Goal: Communication & Community: Answer question/provide support

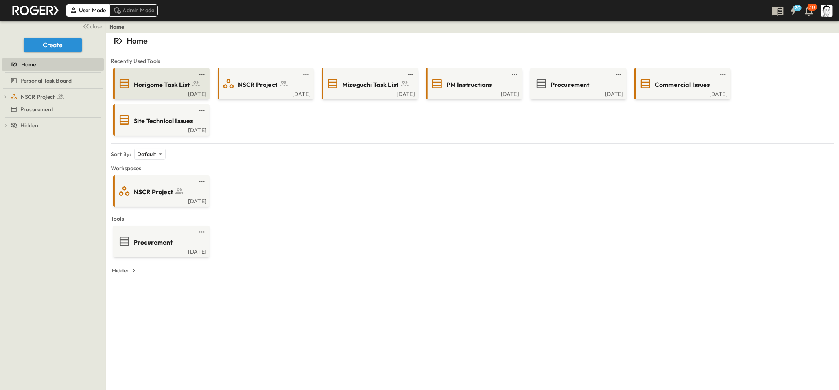
click at [163, 90] on div "Thu, Sep. 25" at bounding box center [161, 93] width 92 height 6
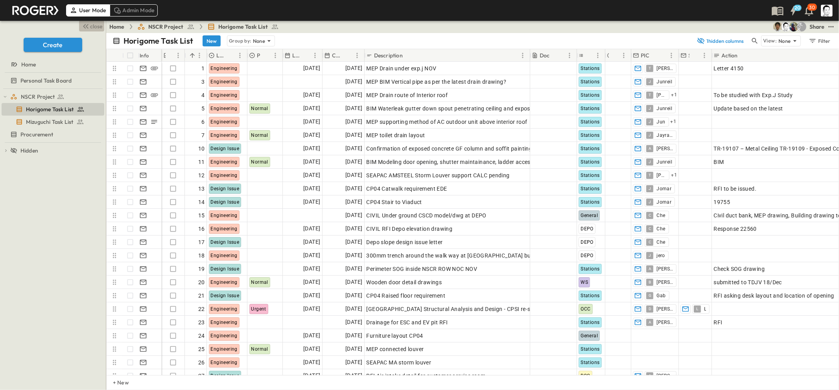
click at [87, 27] on icon "button" at bounding box center [86, 26] width 3 height 5
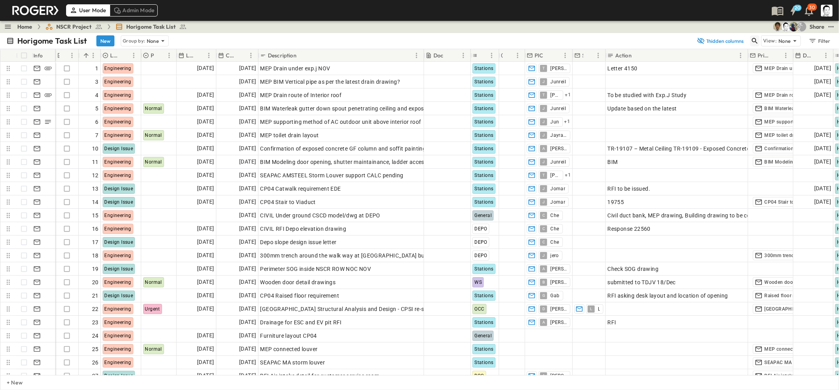
click at [753, 40] on icon "button" at bounding box center [755, 41] width 8 height 8
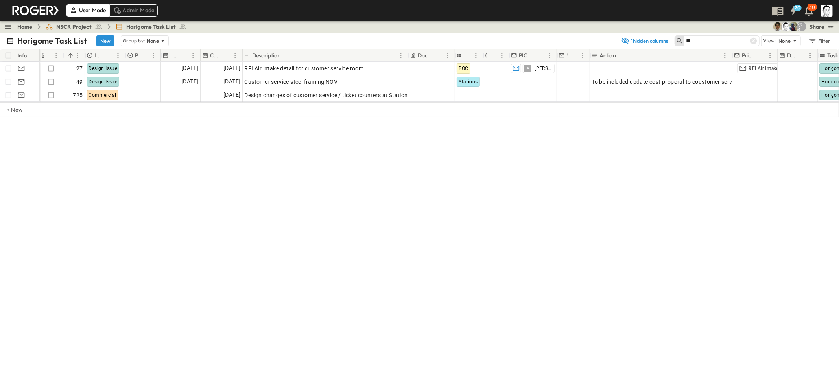
type input "*"
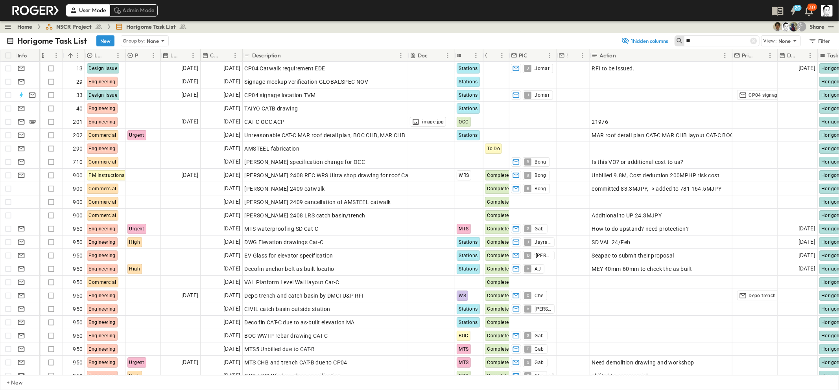
type input "*"
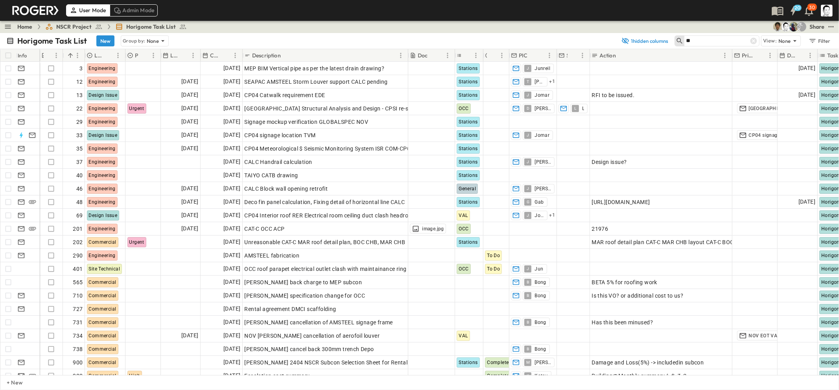
type input "*"
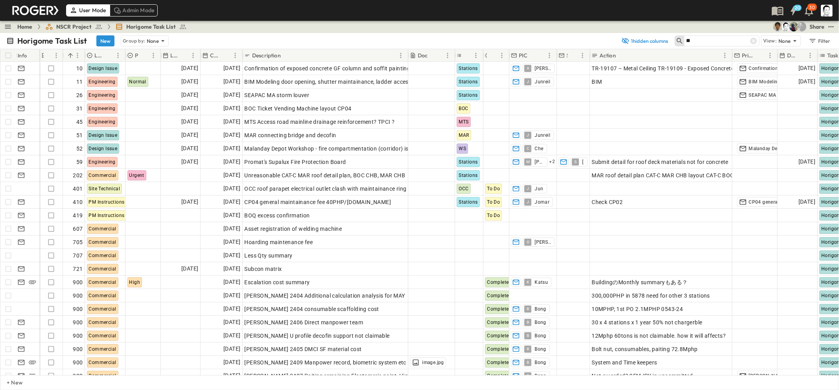
type input "*"
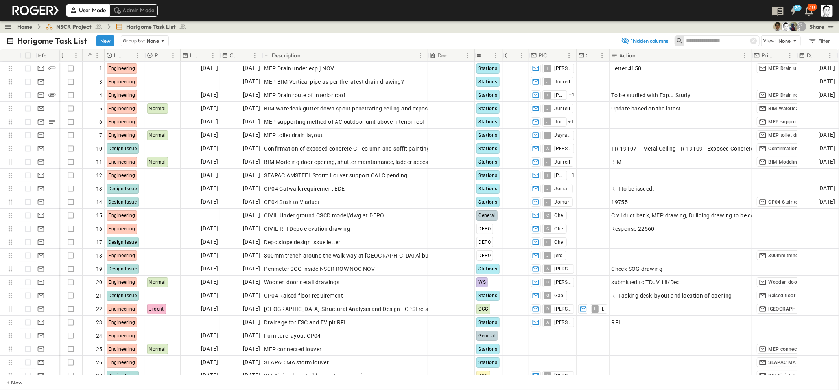
click at [73, 28] on span "NSCR Project" at bounding box center [73, 27] width 35 height 8
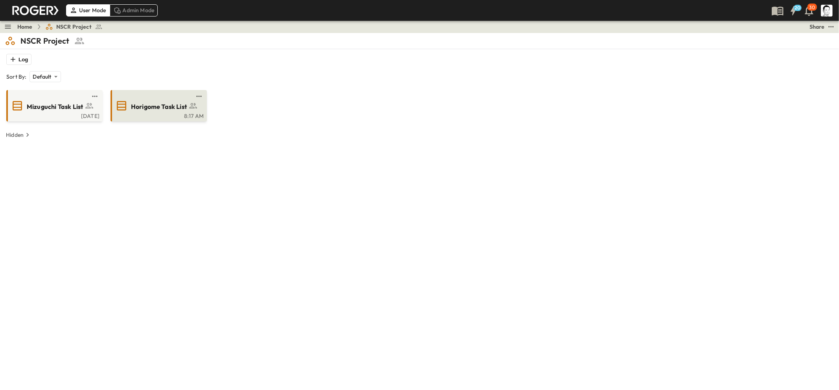
click at [153, 104] on span "Horigome Task List" at bounding box center [159, 106] width 56 height 9
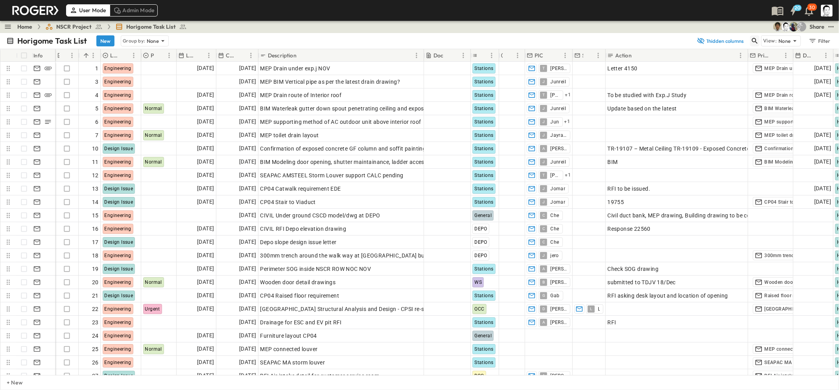
click at [751, 38] on icon "button" at bounding box center [755, 41] width 8 height 8
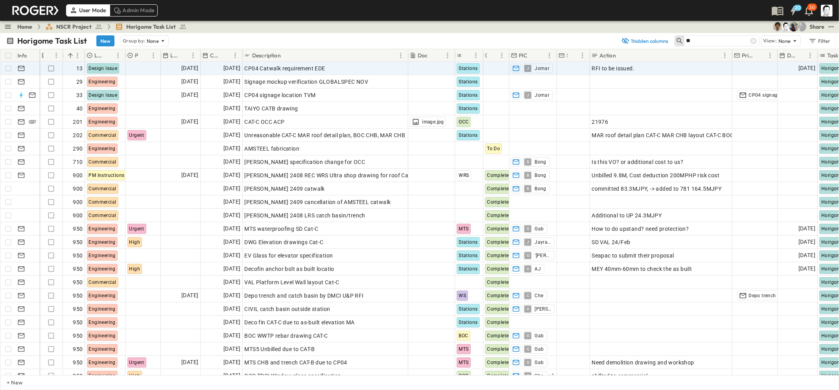
type input "*"
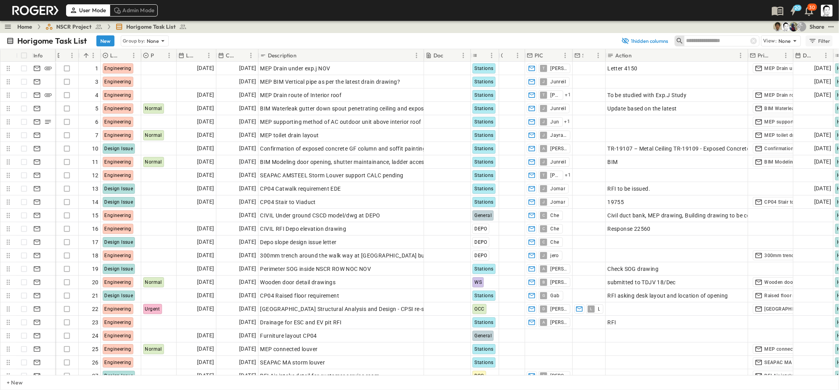
click at [817, 42] on div "Filter" at bounding box center [819, 41] width 22 height 9
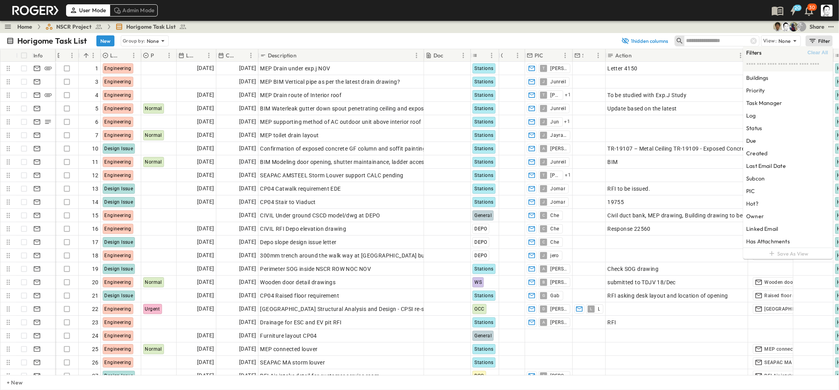
click at [698, 42] on input "text" at bounding box center [713, 40] width 55 height 11
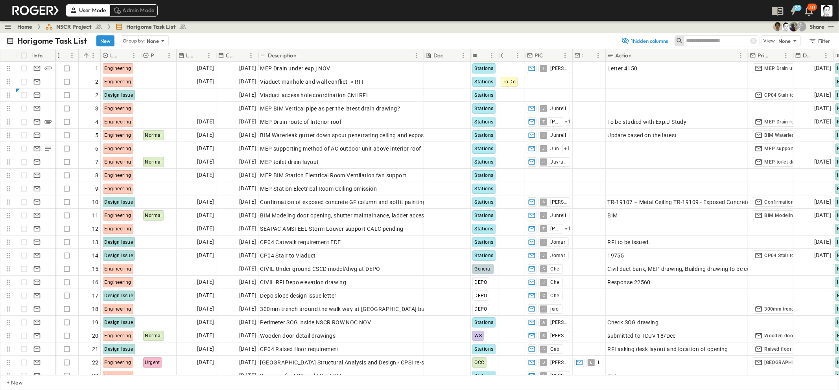
click at [698, 42] on input "text" at bounding box center [713, 40] width 55 height 11
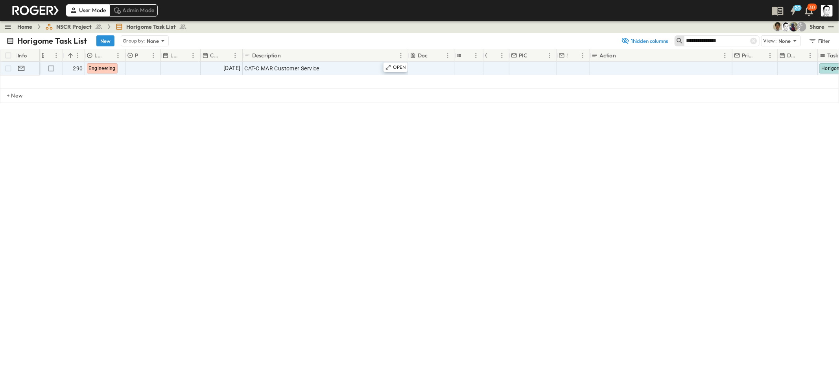
type input "**********"
click at [348, 68] on div "CAT-C MAR Customer Service" at bounding box center [325, 68] width 162 height 11
type input "**********"
click at [333, 164] on div "**********" at bounding box center [419, 108] width 839 height 118
click at [364, 70] on div "CAT-C MAR Customer Service BP344" at bounding box center [325, 68] width 162 height 11
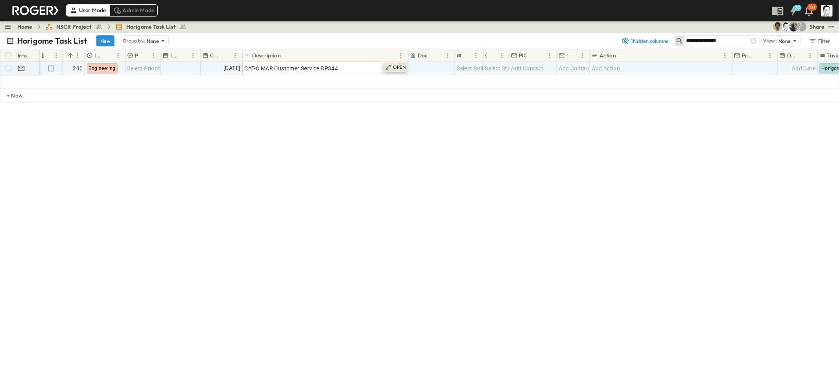
click at [403, 67] on p "OPEN" at bounding box center [399, 67] width 13 height 6
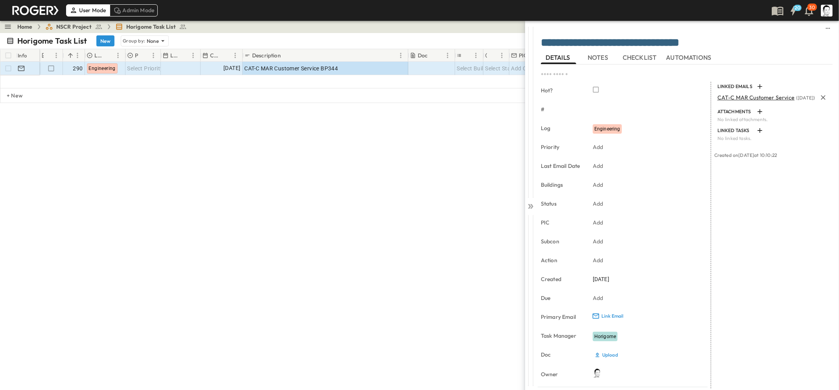
click at [738, 95] on span "CAT-C MAR Customer Service" at bounding box center [755, 97] width 77 height 7
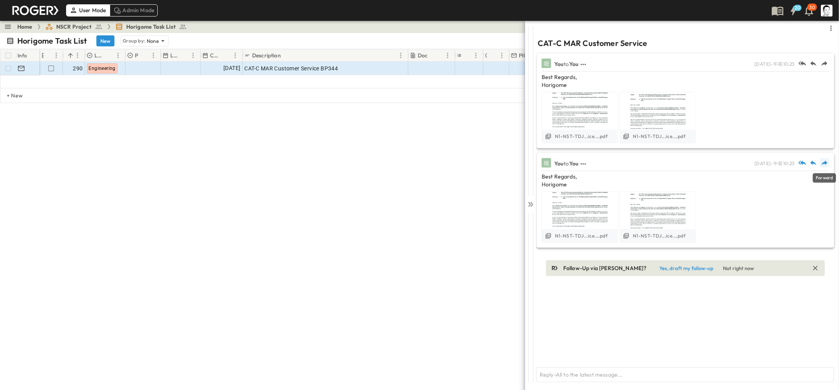
click at [823, 160] on icon "Forward" at bounding box center [824, 163] width 8 height 8
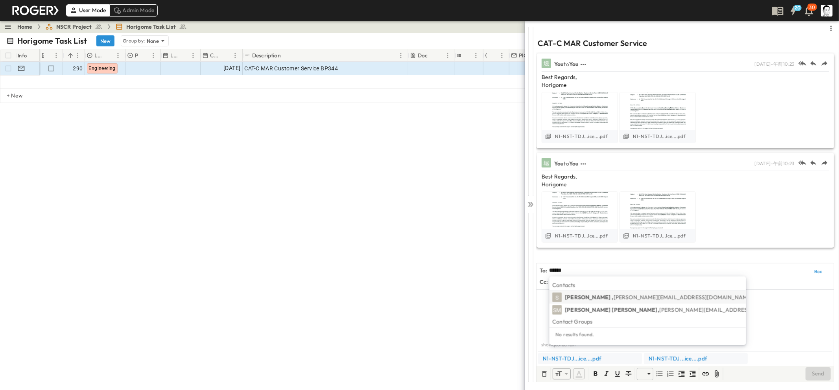
type input "******"
click at [613, 295] on span "[PERSON_NAME][EMAIL_ADDRESS][DOMAIN_NAME]" at bounding box center [682, 297] width 139 height 7
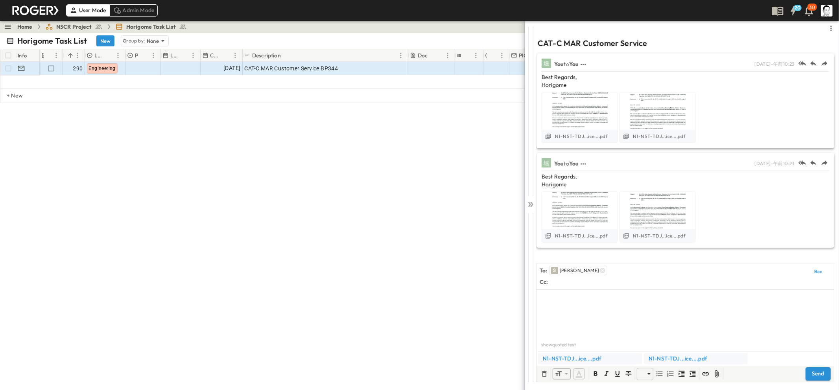
click at [588, 299] on p at bounding box center [684, 296] width 289 height 8
click at [807, 371] on button "Send" at bounding box center [817, 373] width 25 height 13
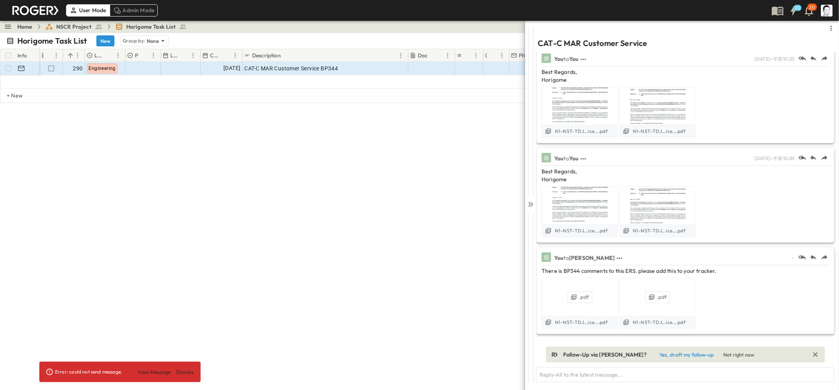
scroll to position [5, 0]
click at [153, 372] on button "View Message" at bounding box center [154, 372] width 36 height 13
click at [531, 205] on icon at bounding box center [530, 205] width 8 height 8
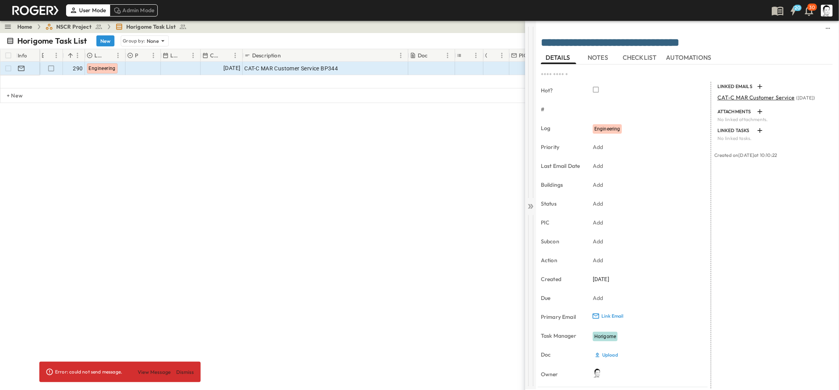
click at [530, 207] on icon at bounding box center [529, 206] width 3 height 5
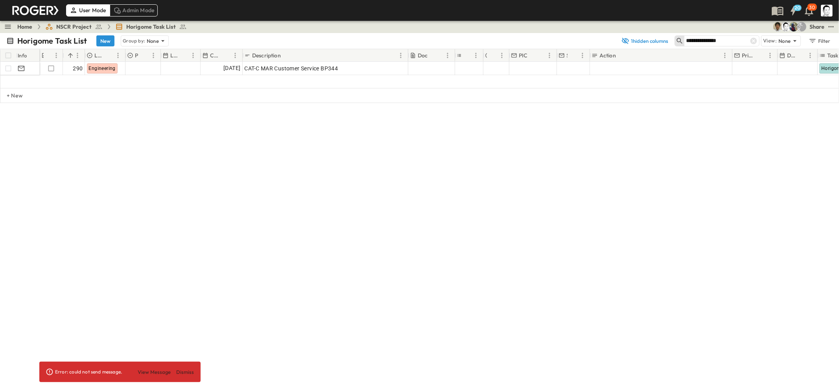
click at [729, 41] on input "**********" at bounding box center [713, 40] width 55 height 11
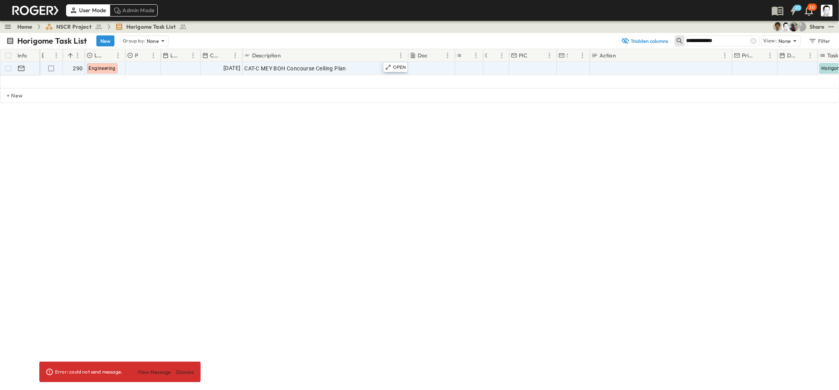
type input "**********"
click at [383, 68] on div "CAT-C MEY BOH Concourse Ceiling Plan" at bounding box center [325, 68] width 162 height 11
click at [395, 67] on p "OPEN" at bounding box center [399, 67] width 13 height 6
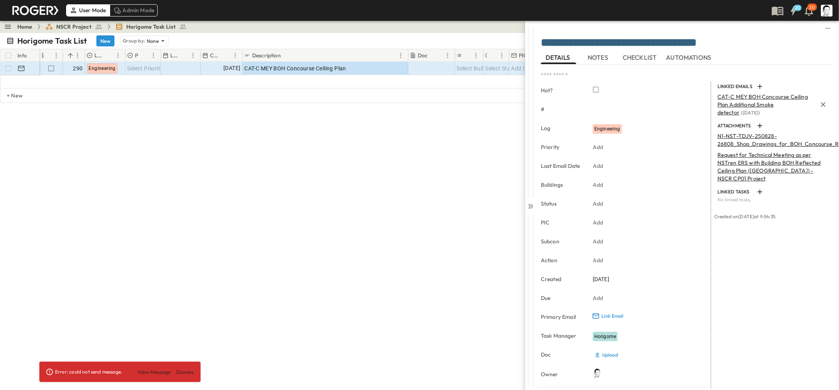
click at [728, 103] on span "CAT-C MEY BOH Concourse Ceiling Plan Additional Smoke detector" at bounding box center [762, 104] width 90 height 23
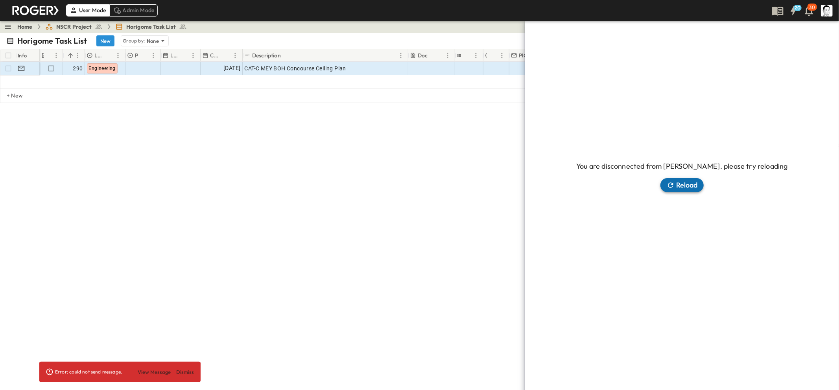
click at [678, 189] on button "Reload" at bounding box center [681, 185] width 43 height 14
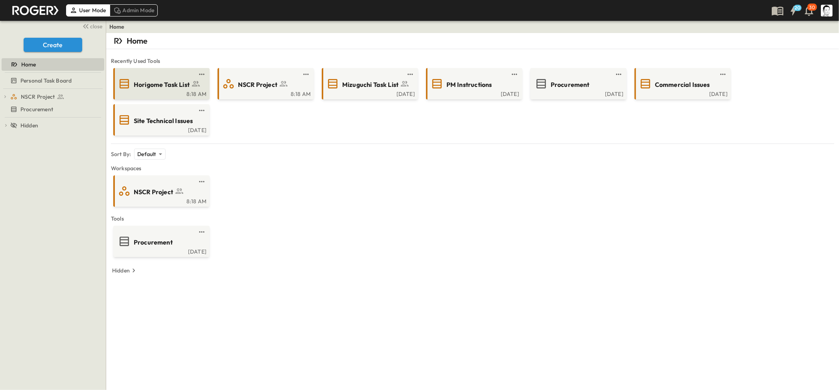
click at [178, 88] on span "Horigome Task List" at bounding box center [162, 84] width 56 height 9
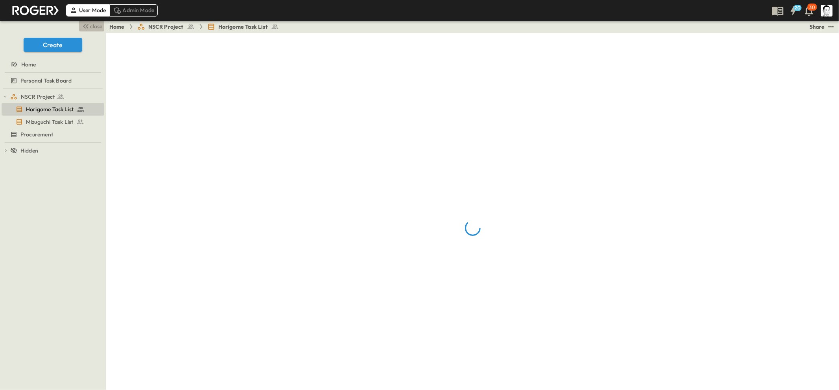
click at [93, 25] on span "close" at bounding box center [96, 26] width 12 height 8
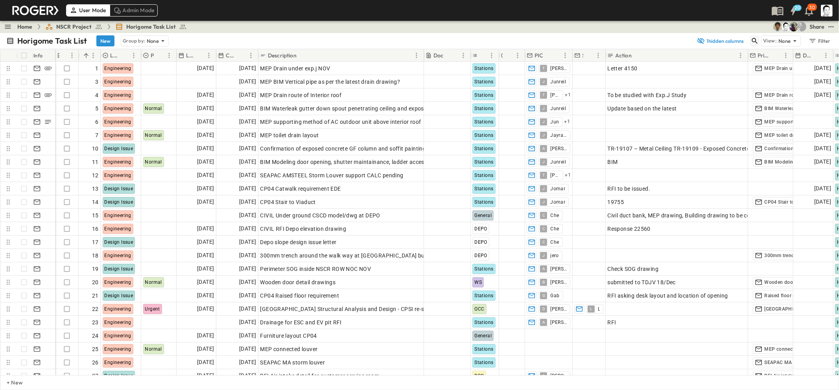
click at [751, 40] on icon "button" at bounding box center [755, 41] width 8 height 8
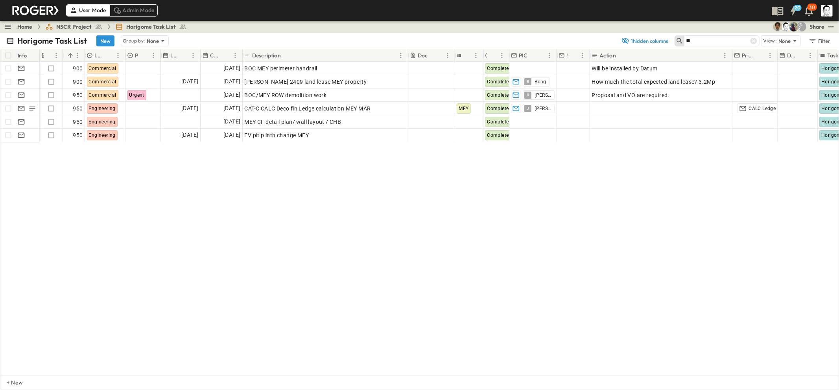
type input "*"
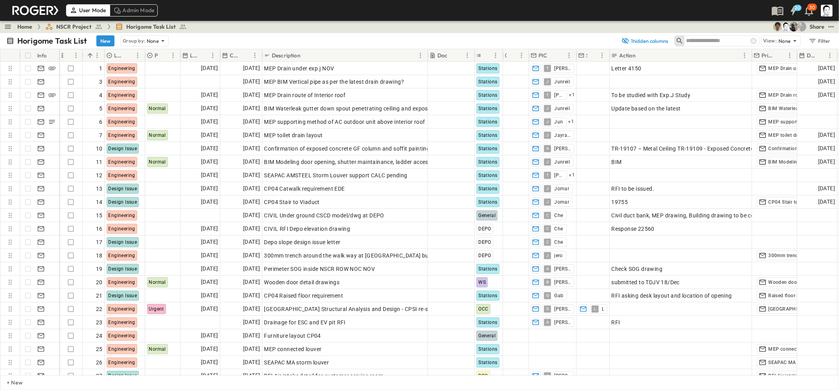
type input "*"
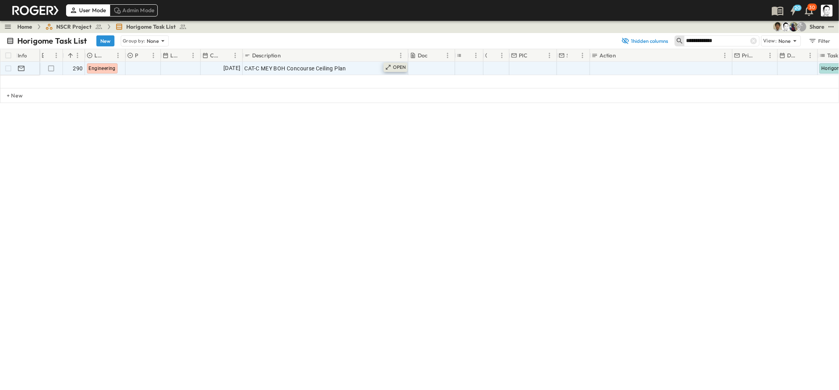
type input "**********"
click at [403, 66] on p "OPEN" at bounding box center [399, 67] width 13 height 6
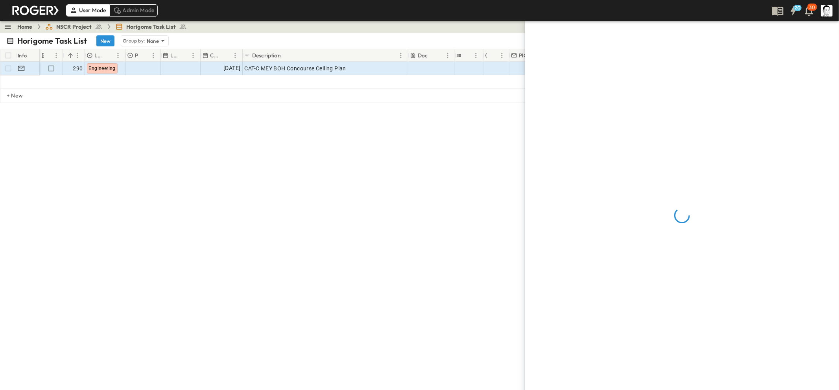
click at [368, 211] on div "**********" at bounding box center [419, 211] width 839 height 357
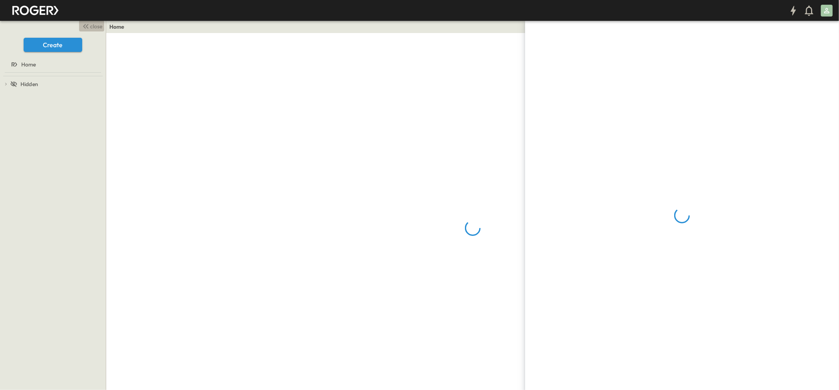
click at [94, 28] on span "close" at bounding box center [96, 26] width 12 height 8
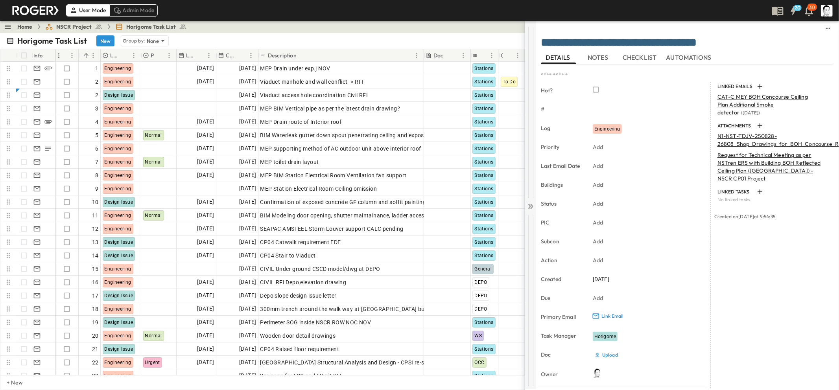
click at [531, 208] on icon at bounding box center [531, 206] width 3 height 5
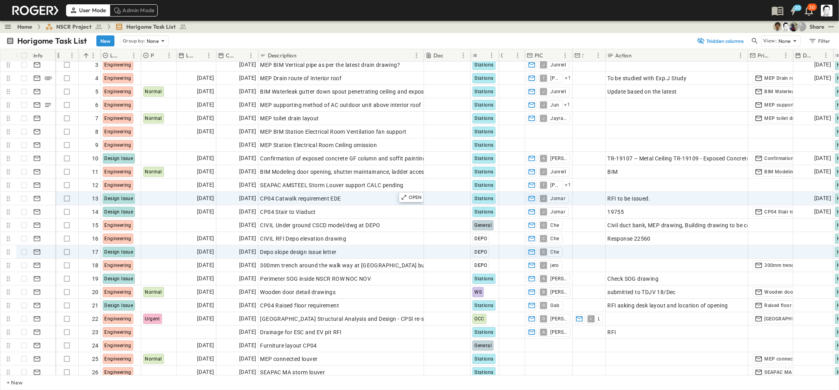
scroll to position [87, 0]
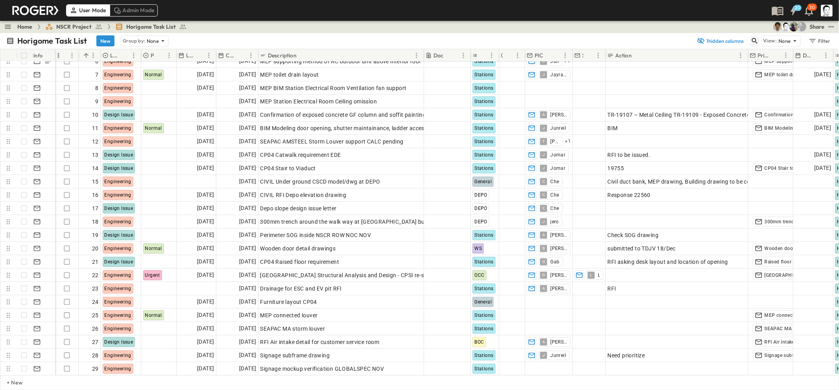
click at [753, 40] on icon "button" at bounding box center [755, 41] width 8 height 8
click at [720, 40] on input "text" at bounding box center [713, 40] width 55 height 11
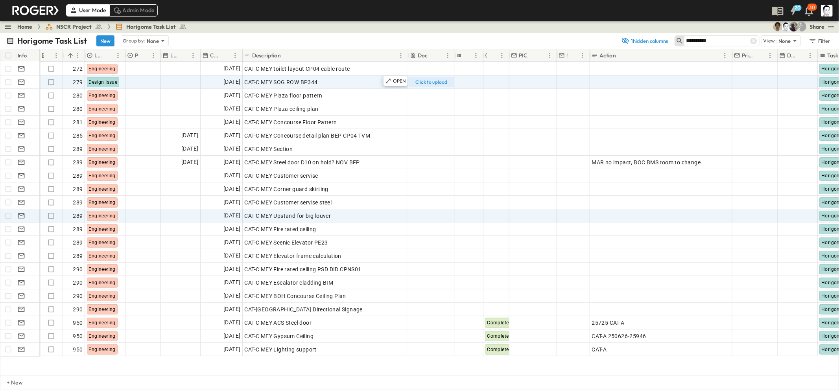
scroll to position [175, 0]
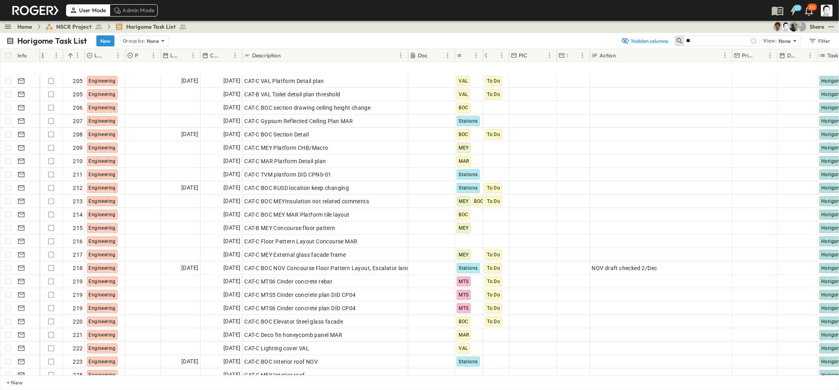
type input "*"
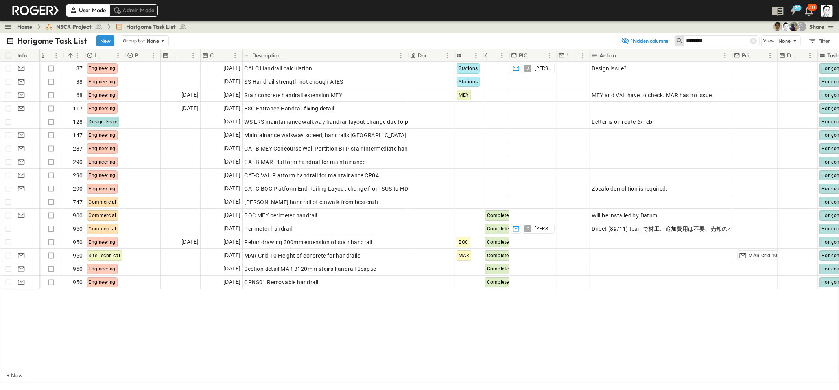
scroll to position [0, 0]
type input "*"
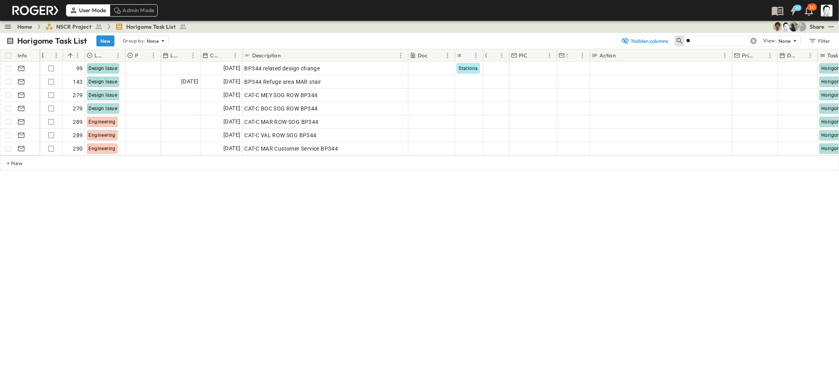
type input "*"
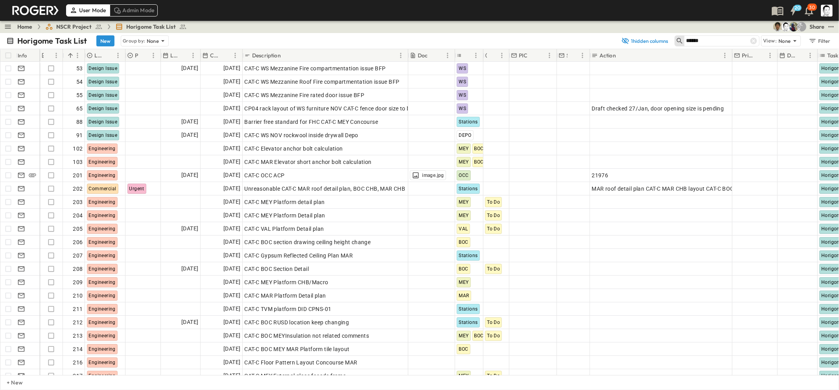
click at [724, 38] on input "*****" at bounding box center [713, 40] width 55 height 11
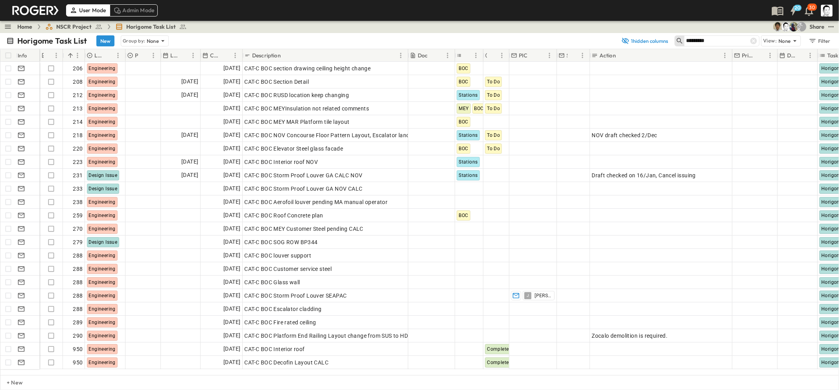
type input "*********"
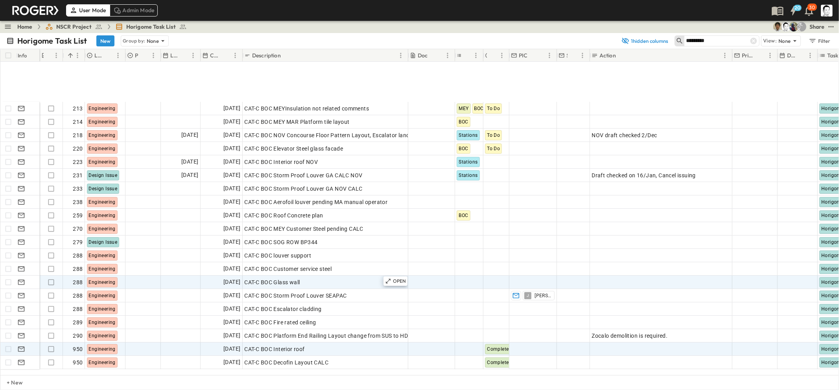
scroll to position [73, 0]
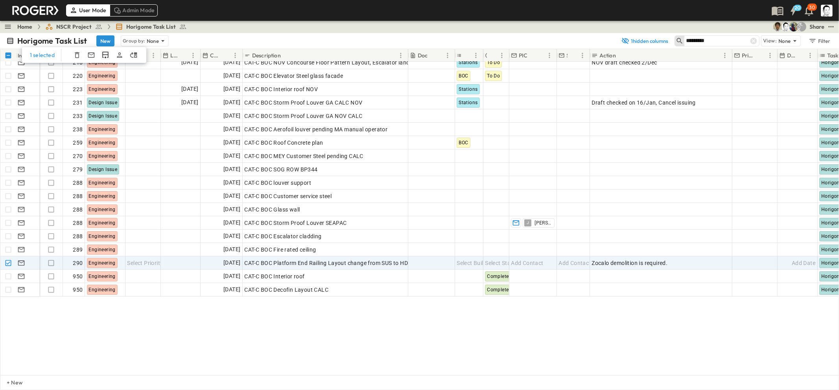
click at [102, 54] on icon "Duplicate Row(s)" at bounding box center [105, 55] width 6 height 7
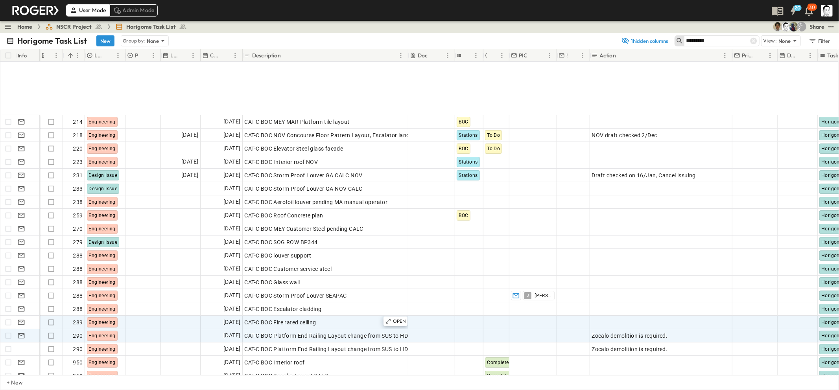
scroll to position [93, 0]
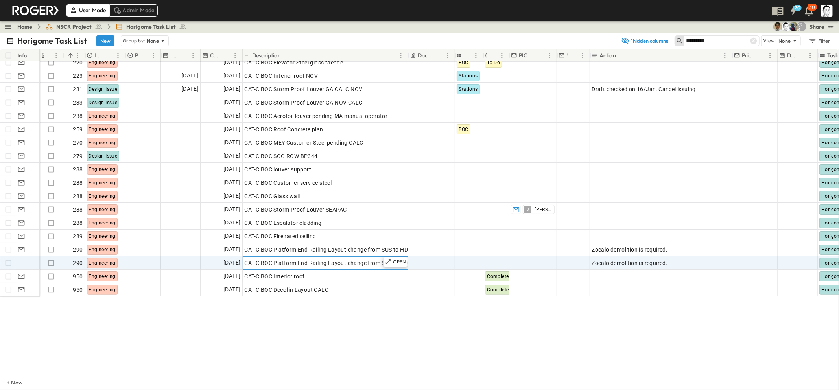
click at [267, 259] on span "CAT-C BOC Platform End Railing Layout change from SUS to HDG handrail" at bounding box center [339, 263] width 190 height 8
type input "**********"
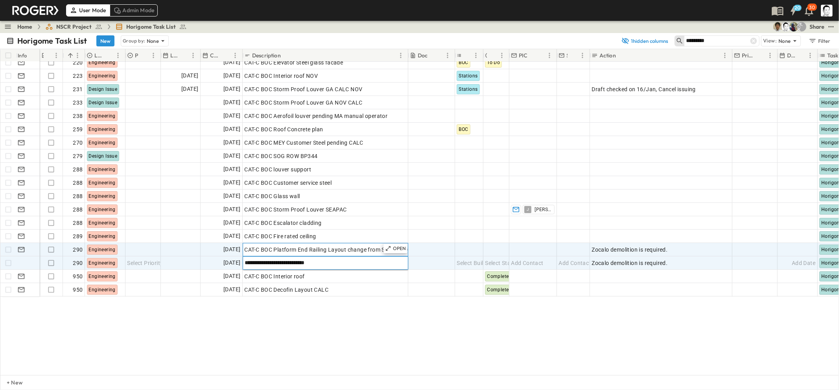
click at [298, 246] on span "CAT-C BOC Platform End Railing Layout change from SUS to HDG handrail" at bounding box center [339, 250] width 190 height 8
click at [393, 259] on p "OPEN" at bounding box center [399, 262] width 13 height 6
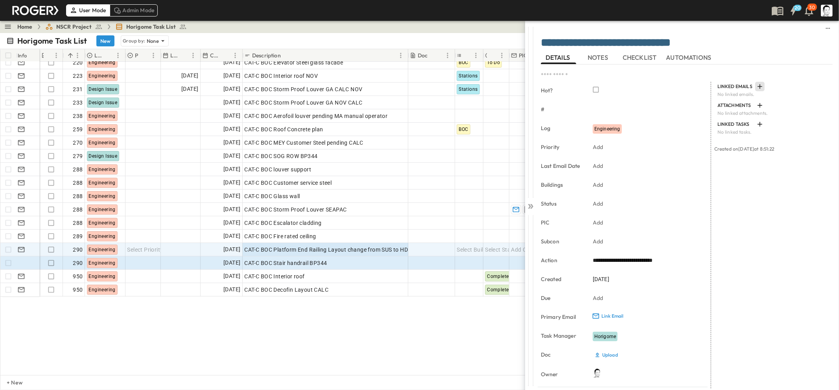
click at [756, 85] on icon "button" at bounding box center [760, 87] width 8 height 8
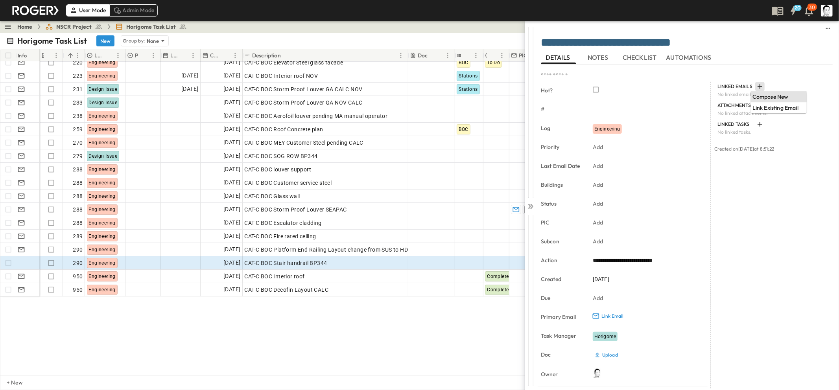
click at [758, 95] on p "Compose New" at bounding box center [778, 97] width 53 height 8
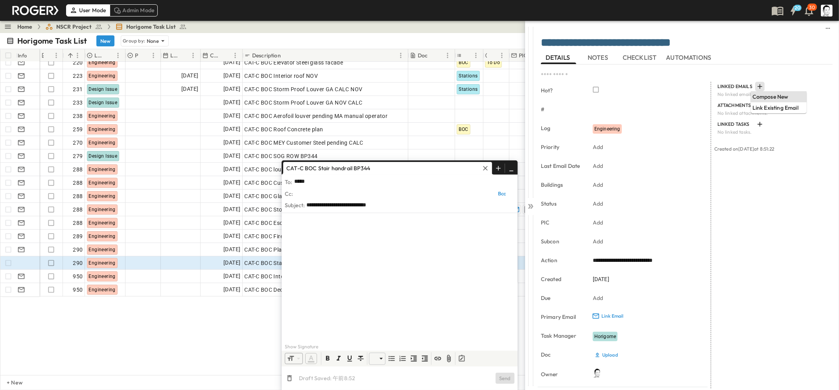
type input "******"
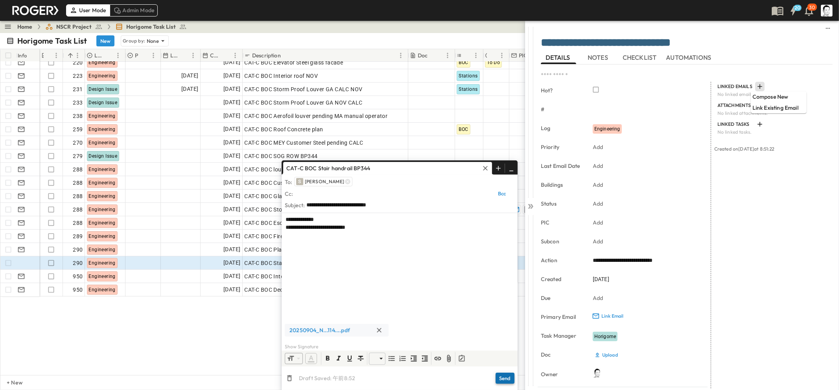
click at [506, 379] on button "Send" at bounding box center [504, 378] width 19 height 11
